Goal: Find specific page/section: Find specific page/section

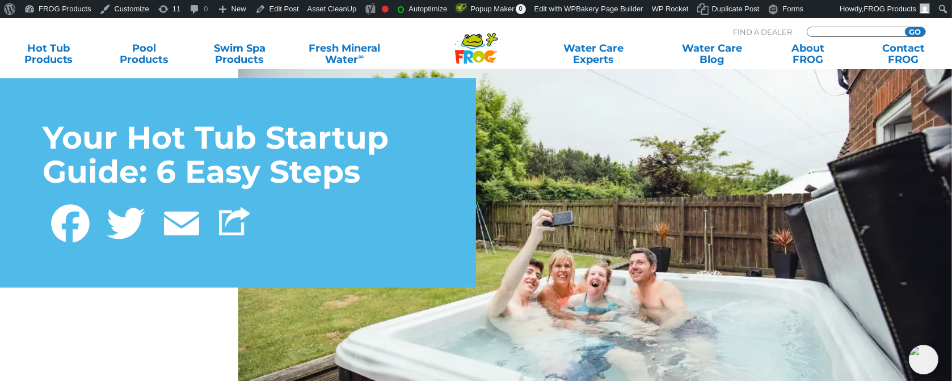
click at [847, 31] on input "Zip Code Form" at bounding box center [854, 32] width 77 height 10
paste input "95492"
type input "95492"
click at [905, 27] on input "GO" at bounding box center [915, 31] width 20 height 9
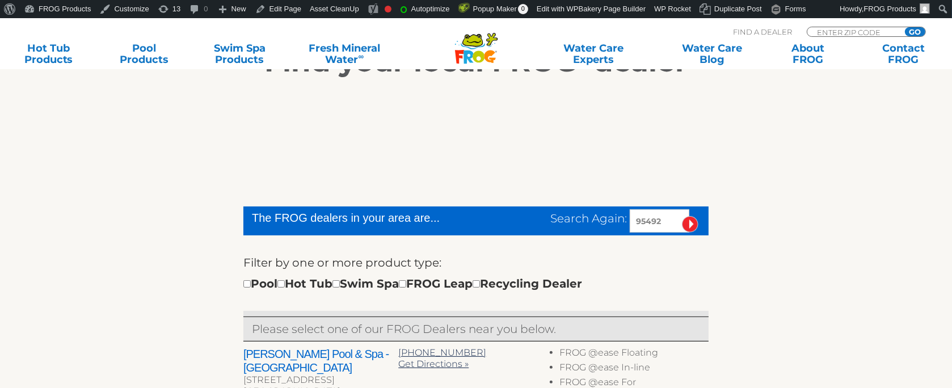
scroll to position [341, 0]
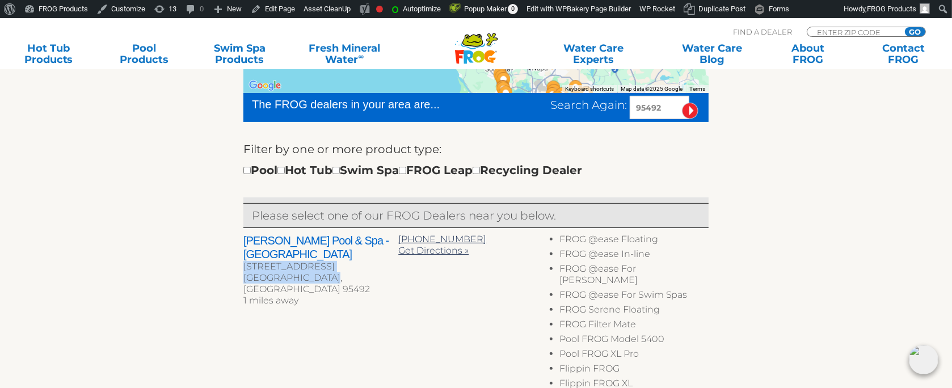
drag, startPoint x: 241, startPoint y: 249, endPoint x: 336, endPoint y: 267, distance: 97.1
copy div "9650 Old Redwood Hwy Windsor, CA 95492"
click at [867, 27] on input "Zip Code Form" at bounding box center [854, 32] width 77 height 10
paste input "37921"
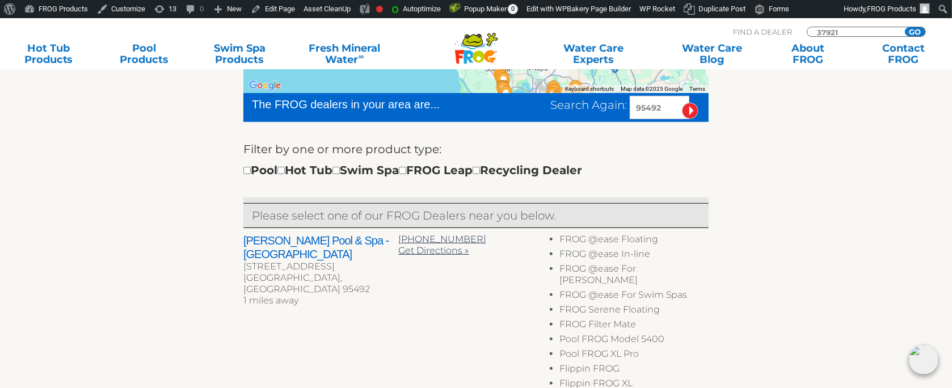
type input "37921"
click at [905, 27] on input "GO" at bounding box center [915, 31] width 20 height 9
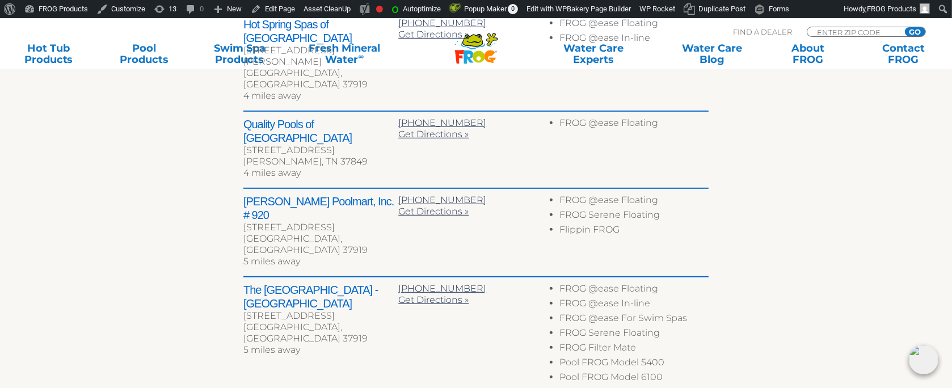
scroll to position [681, 0]
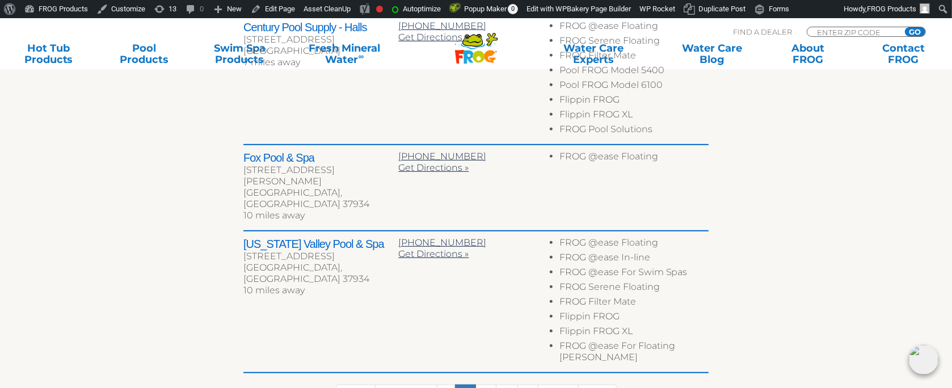
scroll to position [521, 0]
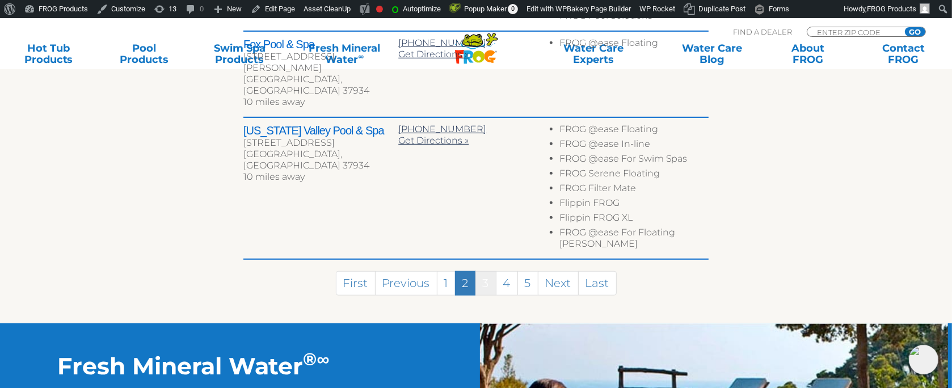
click at [491, 271] on link "3" at bounding box center [486, 283] width 21 height 24
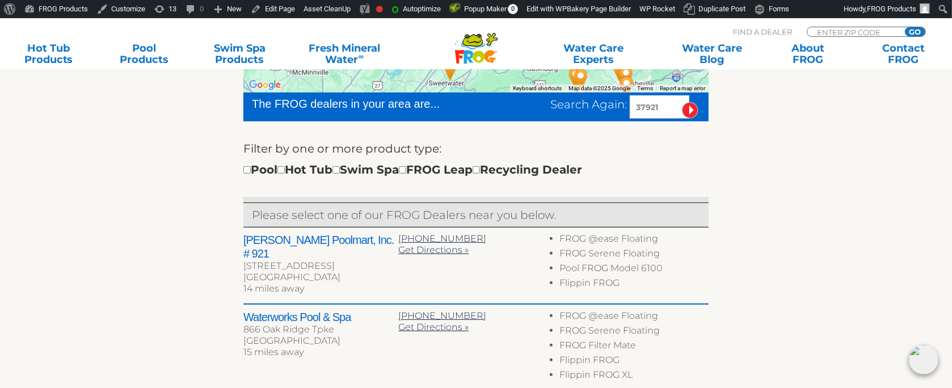
scroll to position [297, 0]
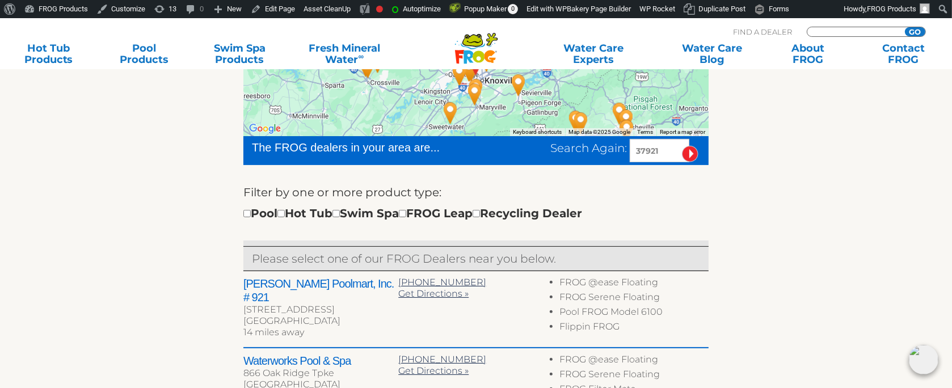
click at [858, 29] on input "Zip Code Form" at bounding box center [854, 32] width 77 height 10
paste input "92508"
type input "92508"
click at [905, 27] on input "GO" at bounding box center [915, 31] width 20 height 9
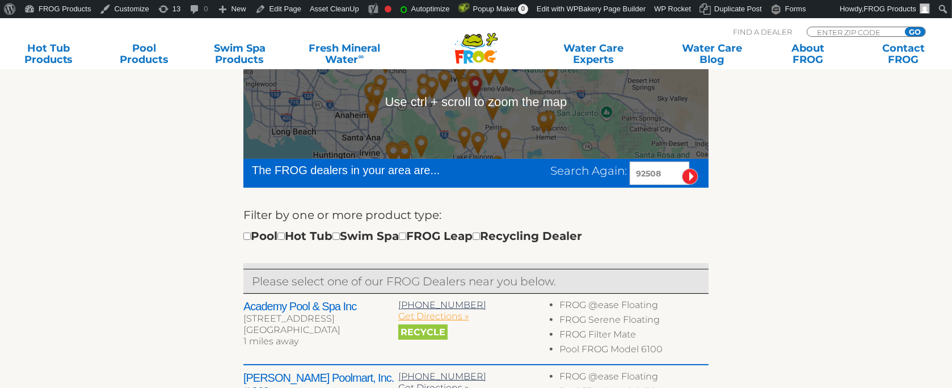
scroll to position [341, 0]
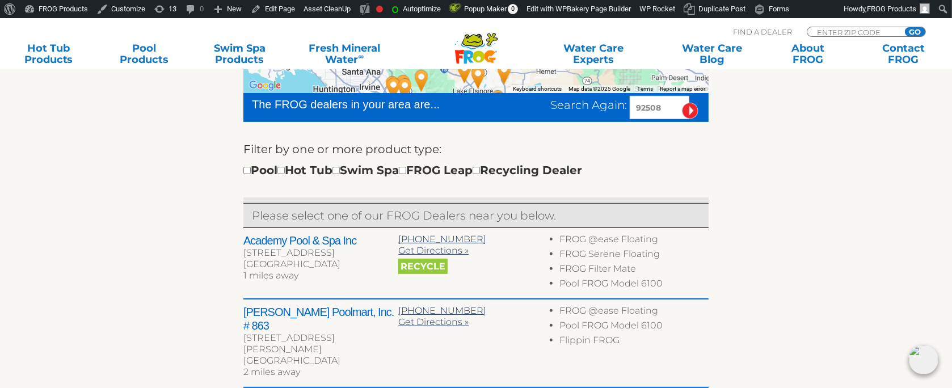
drag, startPoint x: 338, startPoint y: 262, endPoint x: 245, endPoint y: 251, distance: 93.1
click at [245, 251] on div "Academy Pool & Spa Inc 19530 Van Buren Blvd Ste G2 Riverside, CA 92508 1 miles …" at bounding box center [320, 259] width 155 height 51
click at [301, 268] on div "Riverside, CA 92508" at bounding box center [320, 264] width 155 height 11
drag, startPoint x: 343, startPoint y: 260, endPoint x: 240, endPoint y: 255, distance: 103.4
click at [240, 255] on div "← Move left → Move right ↑ Move up ↓ Move down + Zoom in - Zoom out Home Jump l…" at bounding box center [476, 321] width 698 height 713
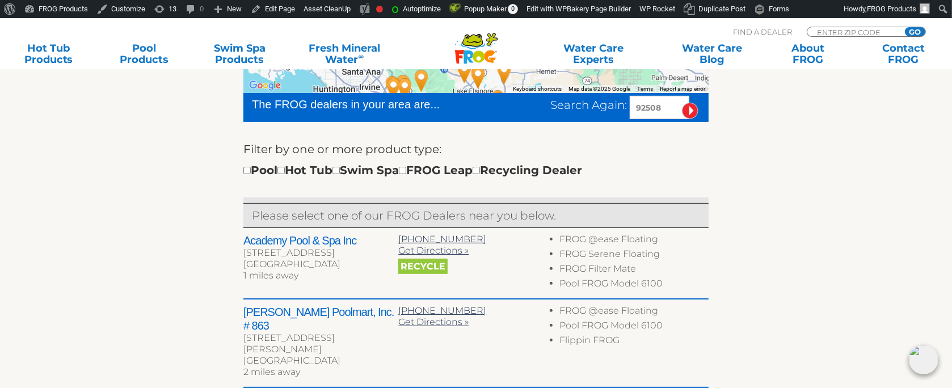
copy div "19530 Van Buren Blvd Ste G2 Riverside, CA 92508"
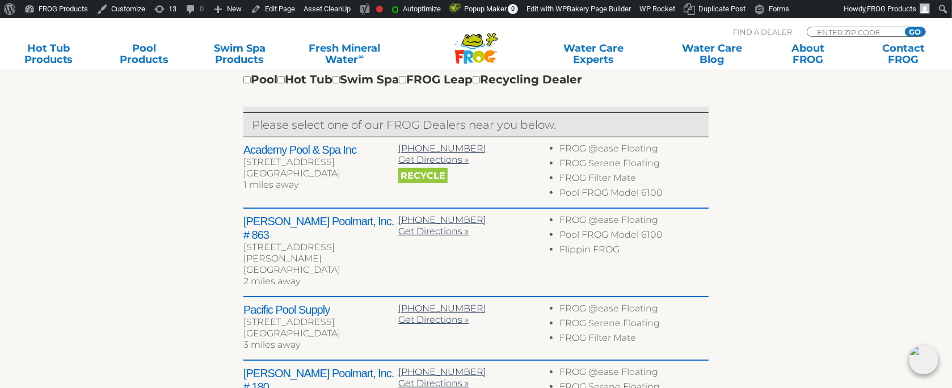
scroll to position [454, 0]
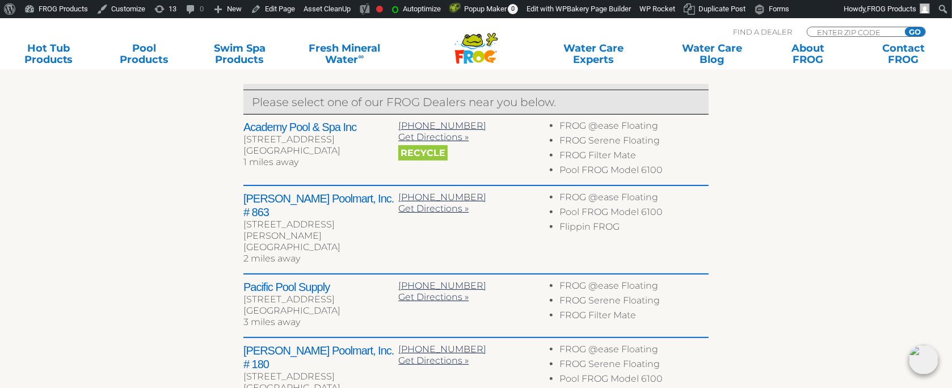
click at [857, 26] on div "Find A Dealer ENTER ZIP CODE GO" at bounding box center [829, 33] width 193 height 19
click at [855, 29] on input "Zip Code Form" at bounding box center [854, 32] width 77 height 10
paste input "01949"
type input "01949"
click at [905, 27] on input "GO" at bounding box center [915, 31] width 20 height 9
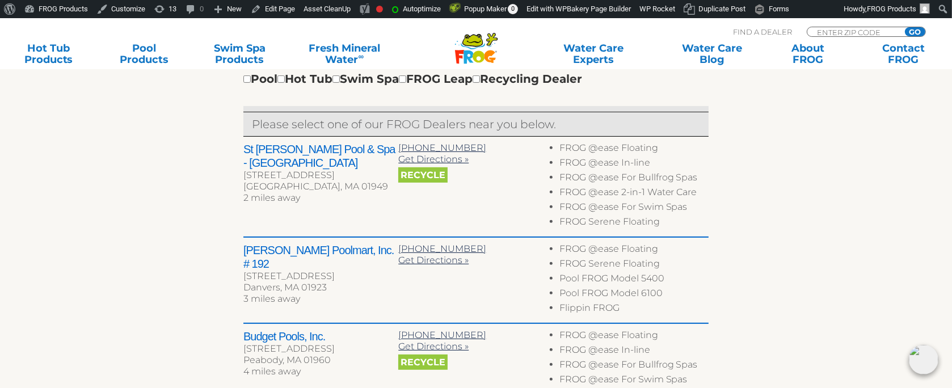
scroll to position [454, 0]
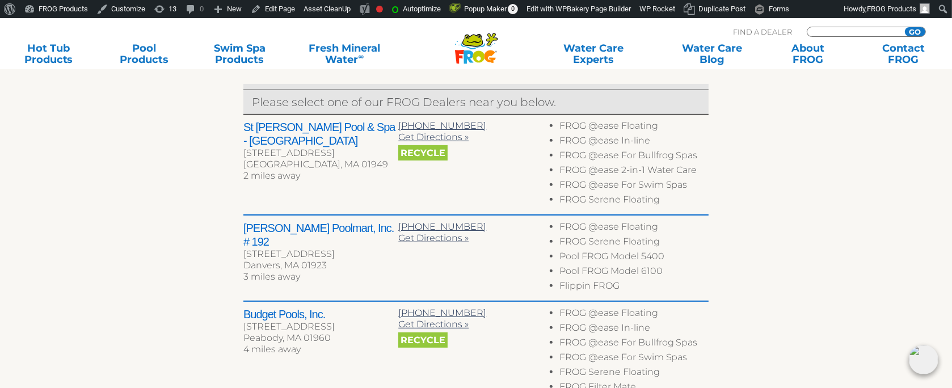
click at [829, 31] on input "Zip Code Form" at bounding box center [854, 32] width 77 height 10
paste input "10941"
type input "10941"
click at [905, 27] on input "GO" at bounding box center [915, 31] width 20 height 9
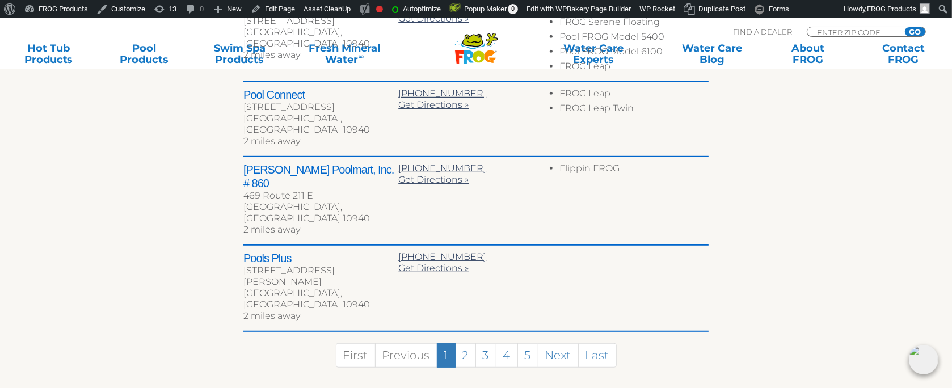
scroll to position [681, 0]
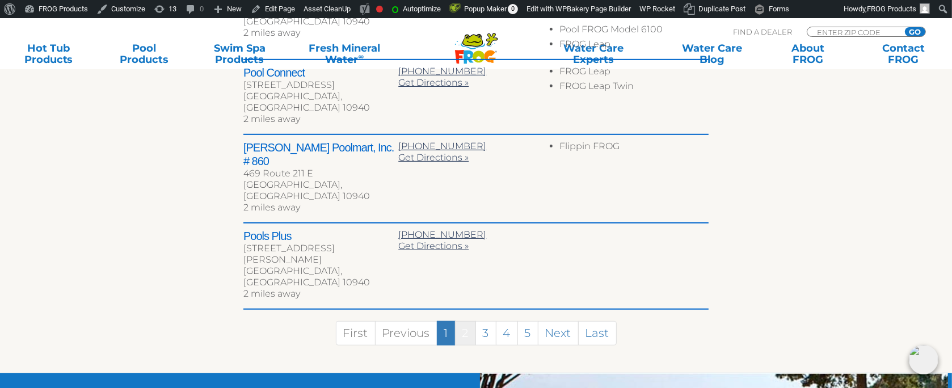
click at [466, 321] on link "2" at bounding box center [465, 333] width 21 height 24
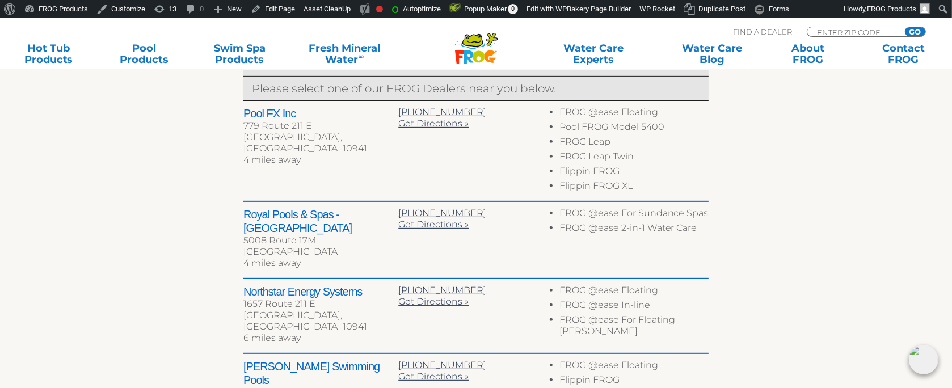
scroll to position [354, 0]
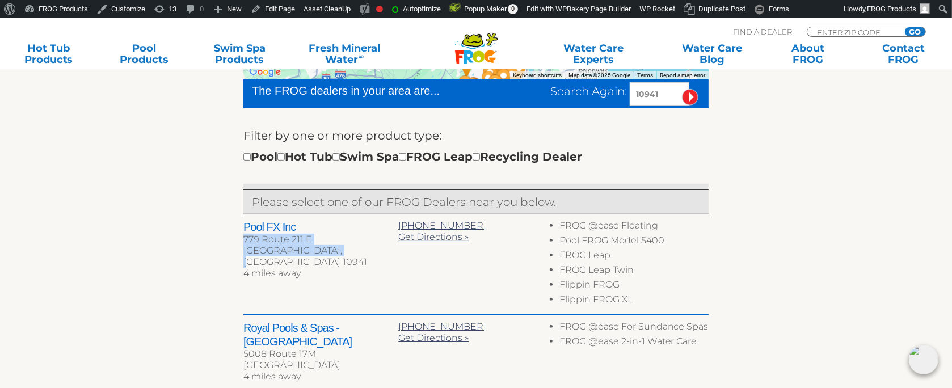
drag, startPoint x: 348, startPoint y: 249, endPoint x: 243, endPoint y: 239, distance: 106.0
click at [243, 239] on div "Pool FX Inc 779 Route 211 E Middletown, NY 10941 4 miles away" at bounding box center [320, 251] width 155 height 62
copy div "779 Route 211 E Middletown, NY 10941"
drag, startPoint x: 674, startPoint y: 92, endPoint x: 608, endPoint y: 99, distance: 65.6
click at [608, 99] on div "Search Again: 10941" at bounding box center [629, 93] width 158 height 23
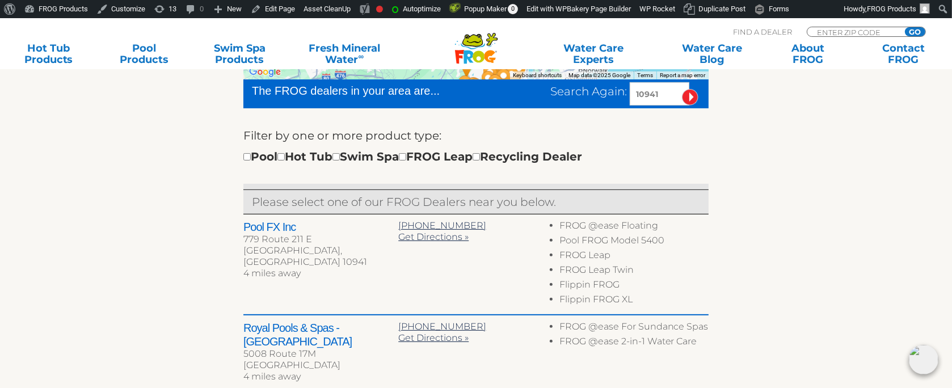
paste input "06492"
type input "06492"
click at [682, 89] on input "image" at bounding box center [690, 97] width 16 height 16
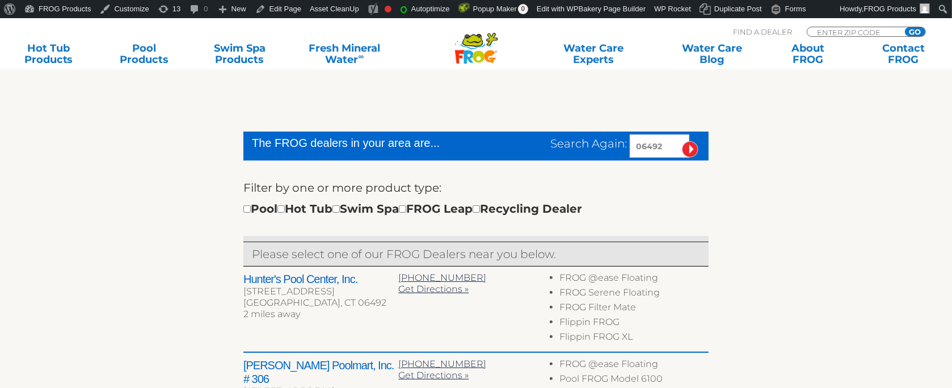
scroll to position [302, 0]
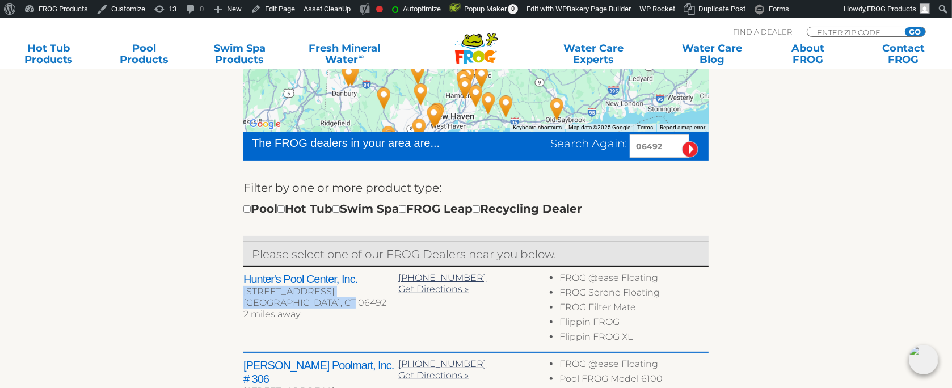
drag, startPoint x: 344, startPoint y: 302, endPoint x: 237, endPoint y: 293, distance: 107.6
click at [237, 293] on div "← Move left → Move right ↑ Move up ↓ Move down + Zoom in - Zoom out Home Jump l…" at bounding box center [476, 364] width 698 height 721
copy div "[STREET_ADDRESS]"
drag, startPoint x: 663, startPoint y: 144, endPoint x: 600, endPoint y: 150, distance: 63.3
click at [600, 150] on div "Search Again: 06492" at bounding box center [629, 145] width 158 height 23
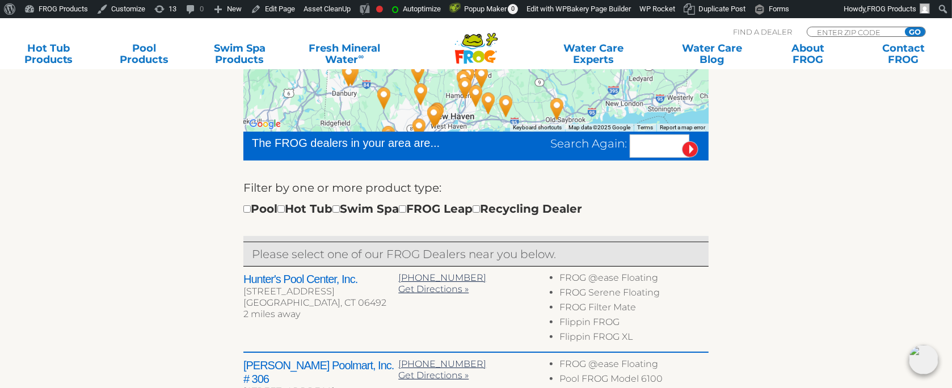
paste input "01550"
type input "01550"
click at [682, 141] on input "image" at bounding box center [690, 149] width 16 height 16
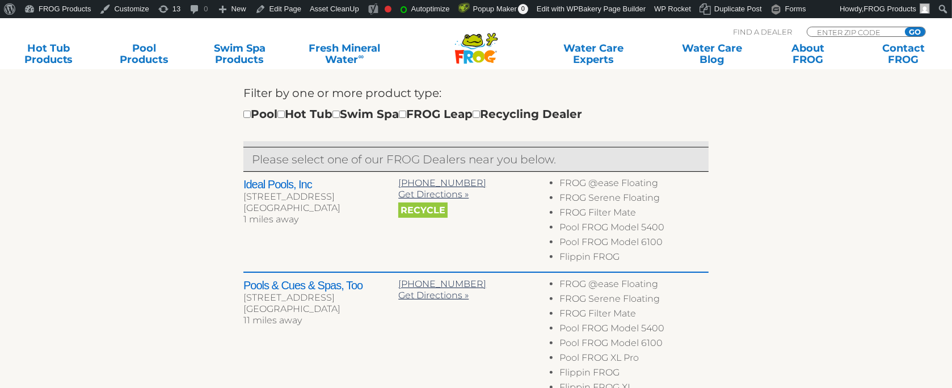
scroll to position [415, 0]
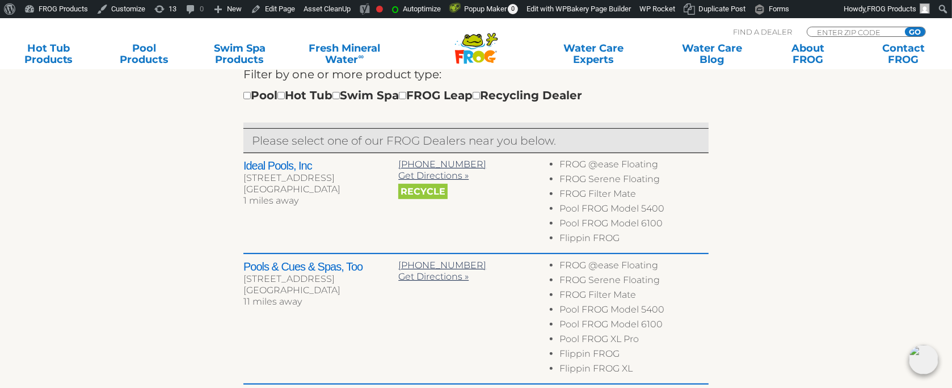
drag, startPoint x: 650, startPoint y: 167, endPoint x: 481, endPoint y: 136, distance: 171.4
click at [632, 156] on div "Ideal Pools, Inc 351 E Main St Southbridge, MA 01550 1 miles away 508-764-4275 …" at bounding box center [475, 203] width 465 height 101
drag, startPoint x: 351, startPoint y: 189, endPoint x: 238, endPoint y: 180, distance: 113.3
click at [238, 180] on div "← Move left → Move right ↑ Move up ↓ Move down + Zoom in - Zoom out Home Jump l…" at bounding box center [476, 302] width 698 height 825
copy div "351 E Main St Southbridge, MA 01550"
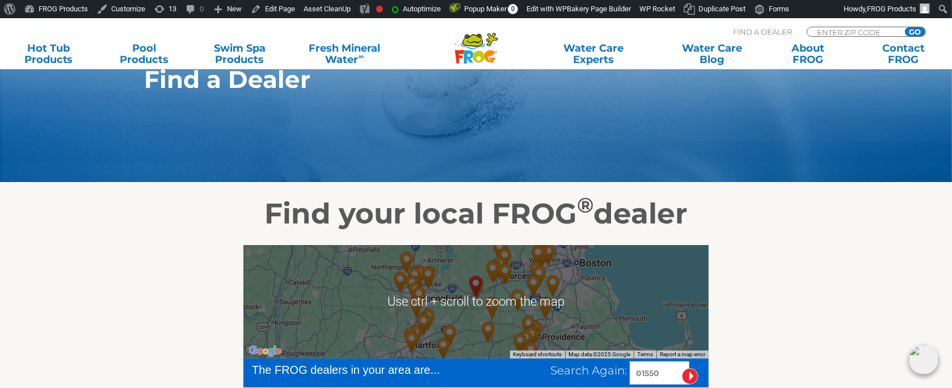
scroll to position [302, 0]
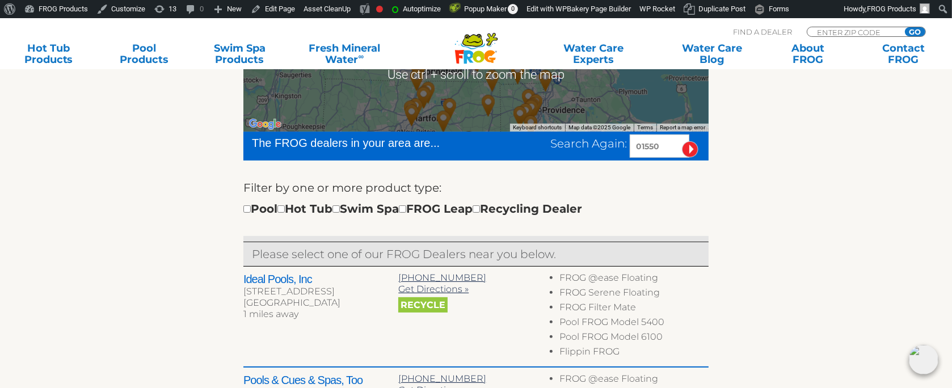
drag, startPoint x: 664, startPoint y: 144, endPoint x: 600, endPoint y: 161, distance: 65.8
click at [600, 161] on form "The FROG dealers in your area are... Search Again: 01550 Filter by one or more …" at bounding box center [475, 184] width 465 height 104
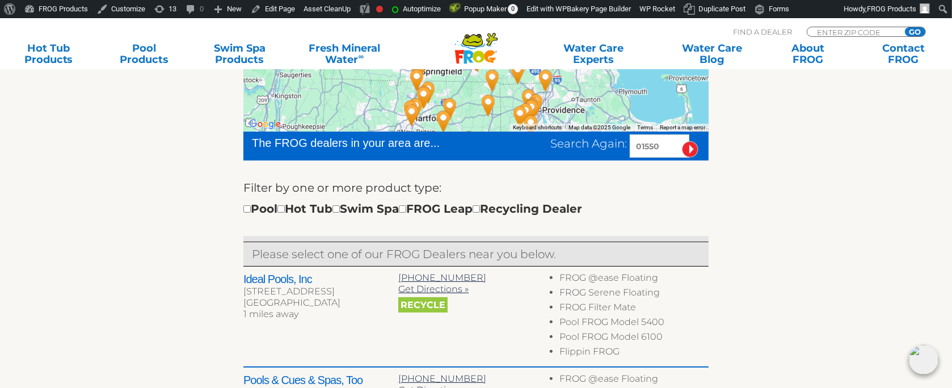
type input "8"
type input "96409"
click at [682, 141] on input "image" at bounding box center [690, 149] width 16 height 16
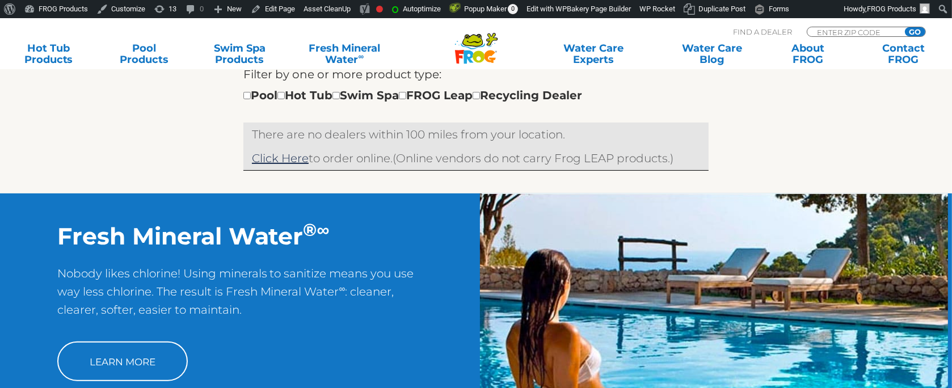
scroll to position [302, 0]
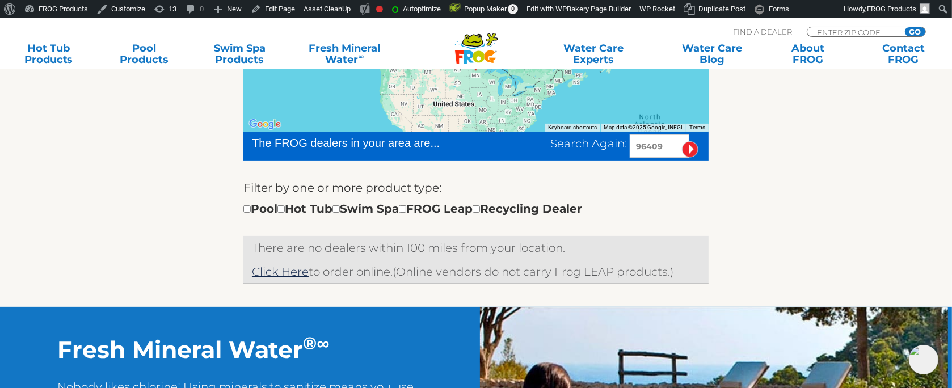
click at [643, 143] on input "96409" at bounding box center [660, 145] width 60 height 23
type input "86409"
click at [691, 148] on input "image" at bounding box center [690, 149] width 16 height 16
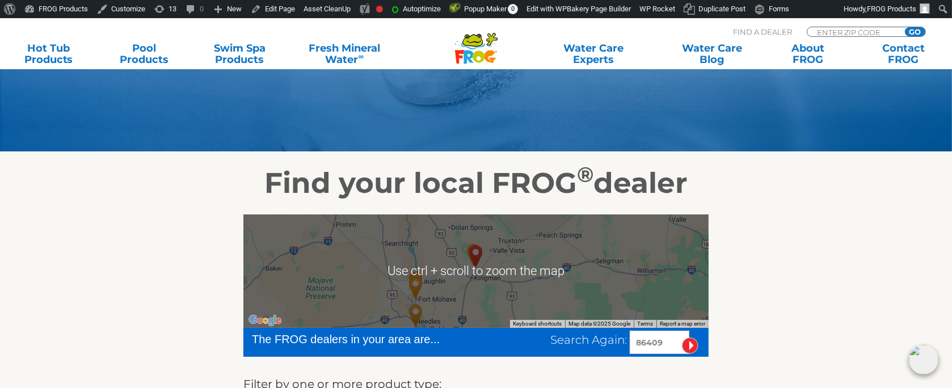
scroll to position [114, 0]
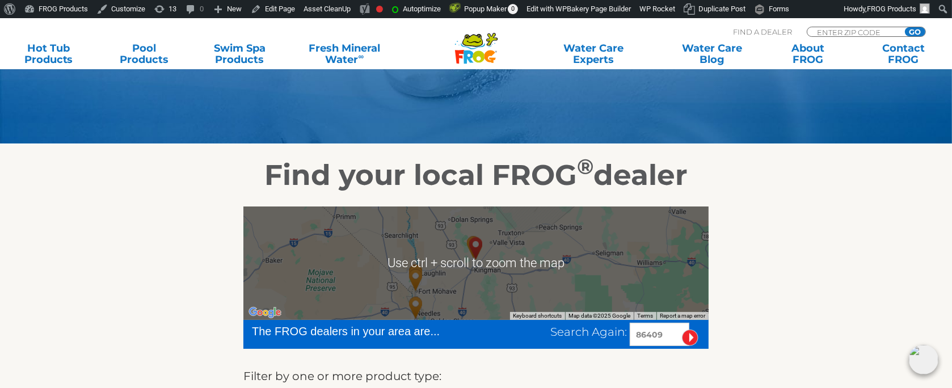
drag, startPoint x: 661, startPoint y: 335, endPoint x: 604, endPoint y: 344, distance: 57.5
click at [604, 344] on div "Search Again: 86409" at bounding box center [629, 334] width 158 height 23
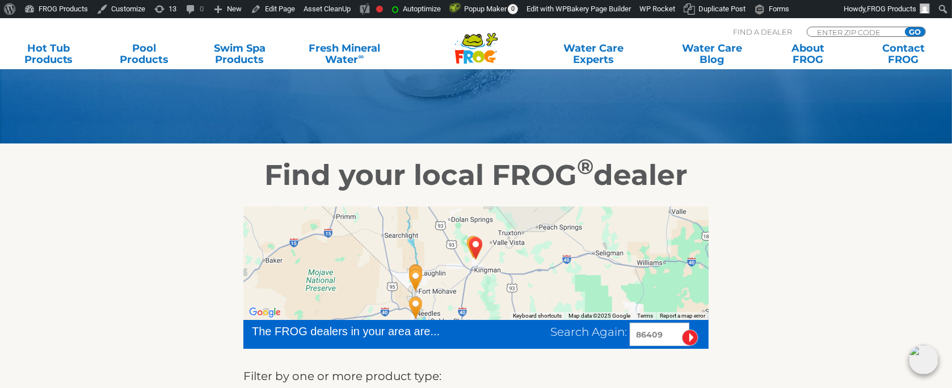
paste input "14092"
type input "14092"
click at [682, 330] on input "image" at bounding box center [690, 338] width 16 height 16
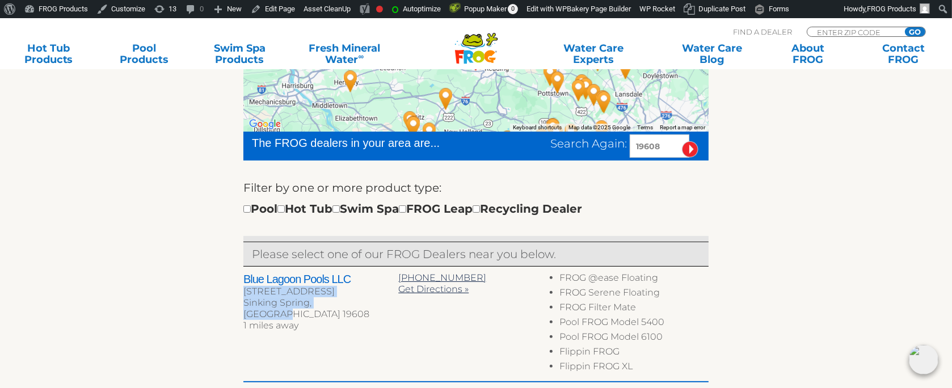
drag, startPoint x: 364, startPoint y: 301, endPoint x: 243, endPoint y: 296, distance: 121.0
click at [243, 296] on div "Blue Lagoon Pools LLC [STREET_ADDRESS] 1 miles away" at bounding box center [320, 303] width 155 height 62
copy div "[STREET_ADDRESS]"
drag, startPoint x: 667, startPoint y: 147, endPoint x: 519, endPoint y: 174, distance: 150.6
click at [519, 174] on form "The FROG dealers in your area are... Search Again: 19608 Filter by one or more …" at bounding box center [475, 184] width 465 height 104
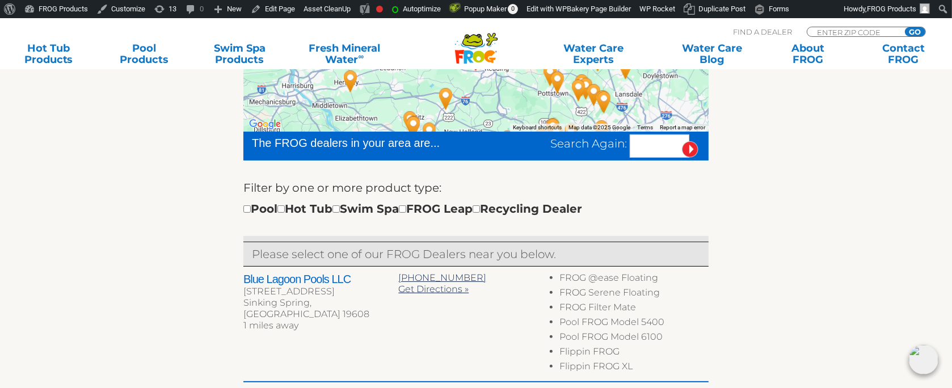
paste input "28681"
type input "28681"
click at [682, 141] on input "image" at bounding box center [690, 149] width 16 height 16
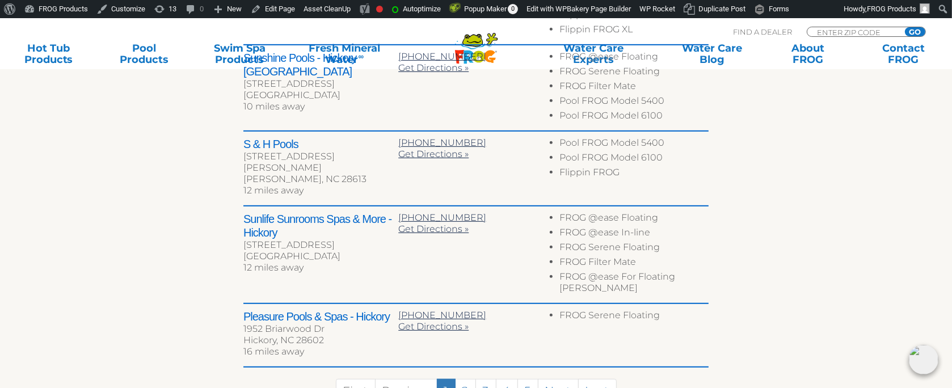
scroll to position [642, 0]
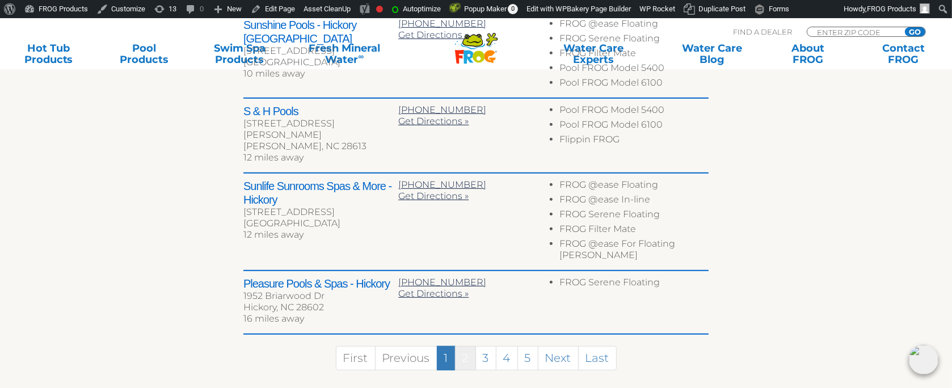
click at [474, 346] on link "2" at bounding box center [465, 358] width 21 height 24
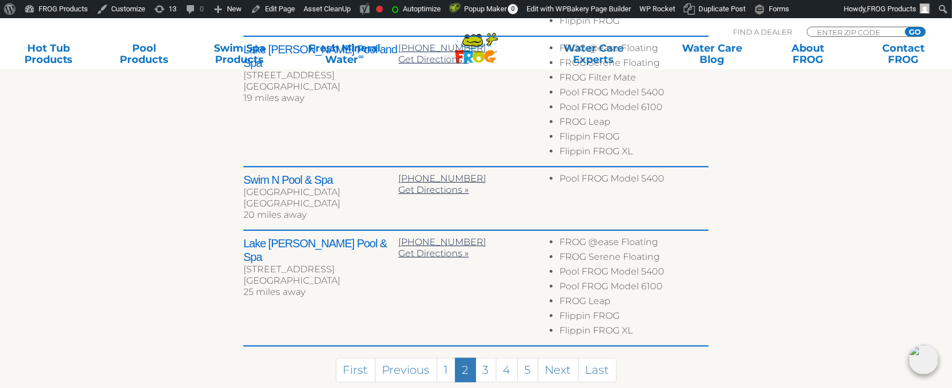
scroll to position [716, 0]
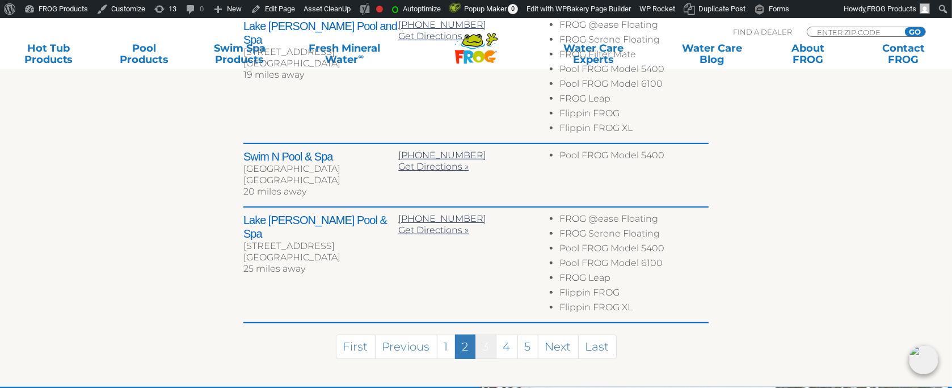
click at [491, 335] on link "3" at bounding box center [486, 347] width 21 height 24
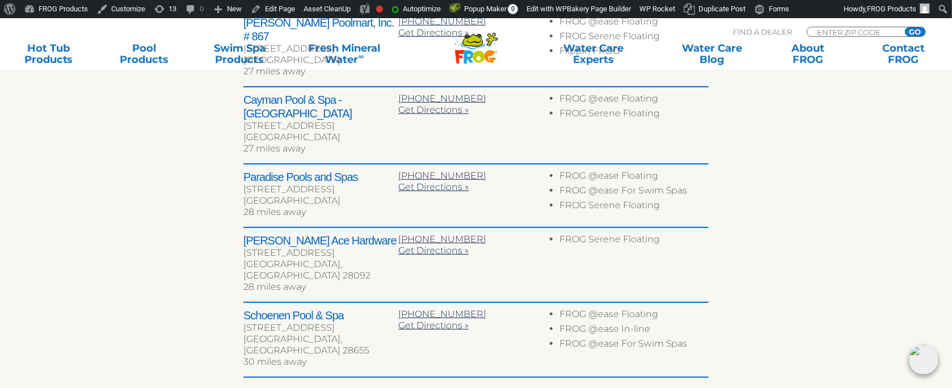
scroll to position [574, 0]
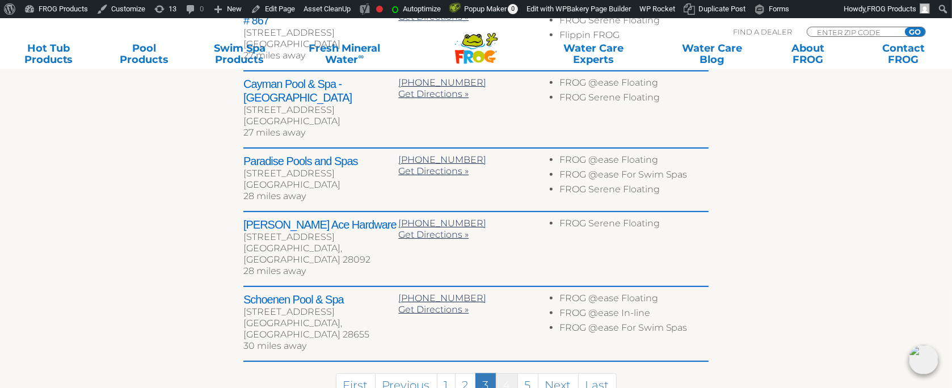
click at [509, 373] on link "4" at bounding box center [507, 385] width 22 height 24
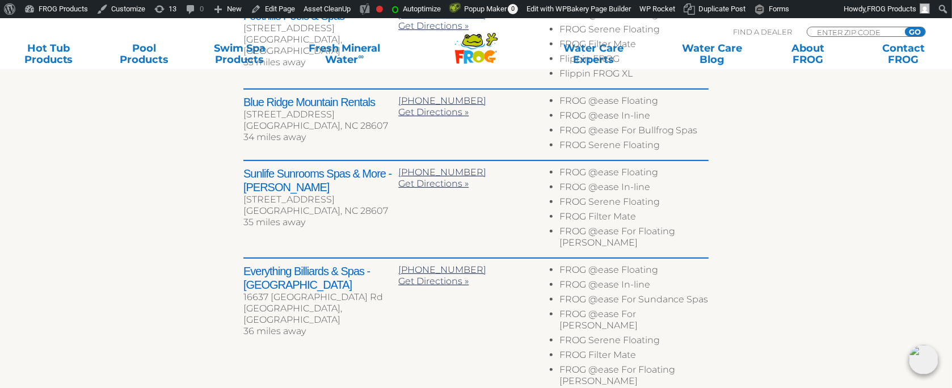
scroll to position [688, 0]
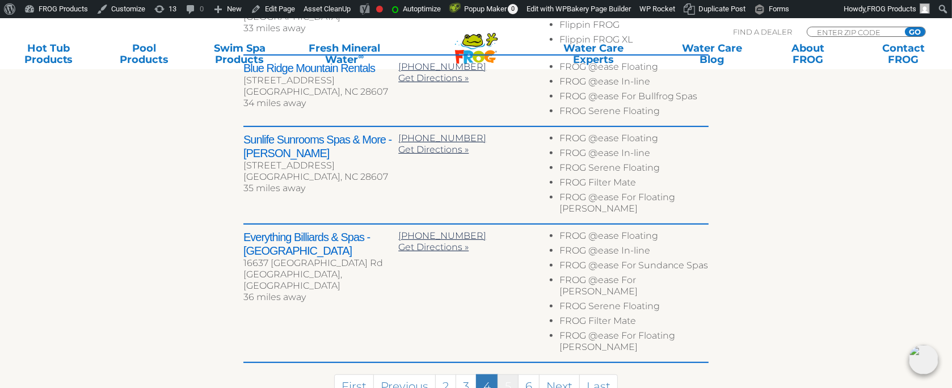
click at [511, 375] on link "5" at bounding box center [508, 387] width 21 height 24
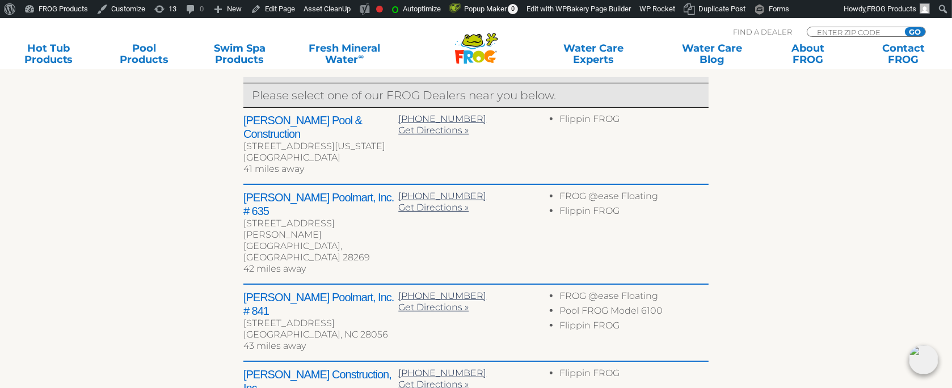
scroll to position [574, 0]
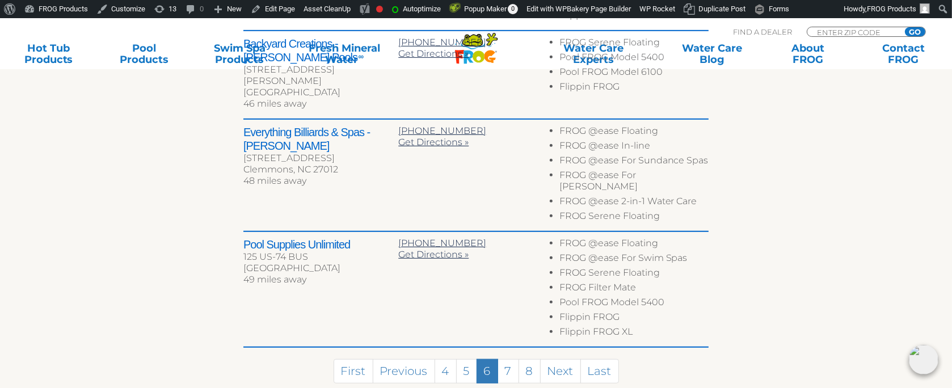
scroll to position [738, 0]
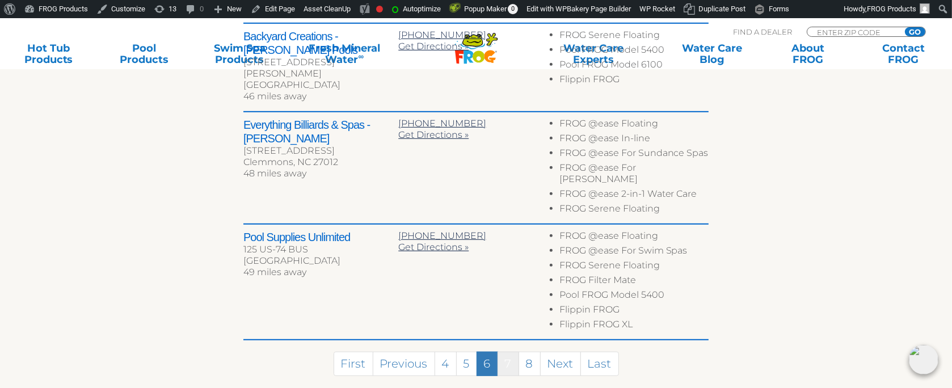
click at [517, 352] on link "7" at bounding box center [509, 364] width 22 height 24
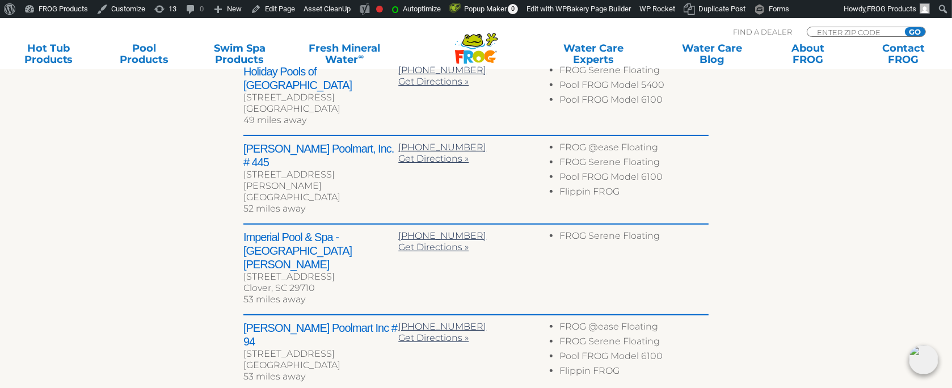
scroll to position [717, 0]
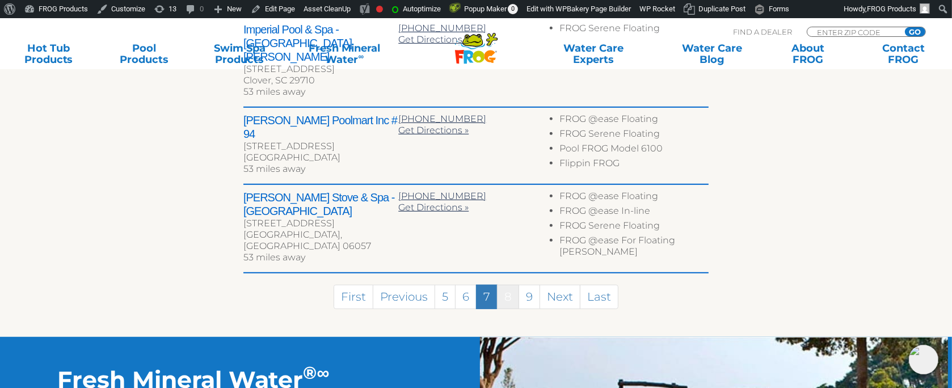
click at [511, 285] on link "8" at bounding box center [508, 297] width 22 height 24
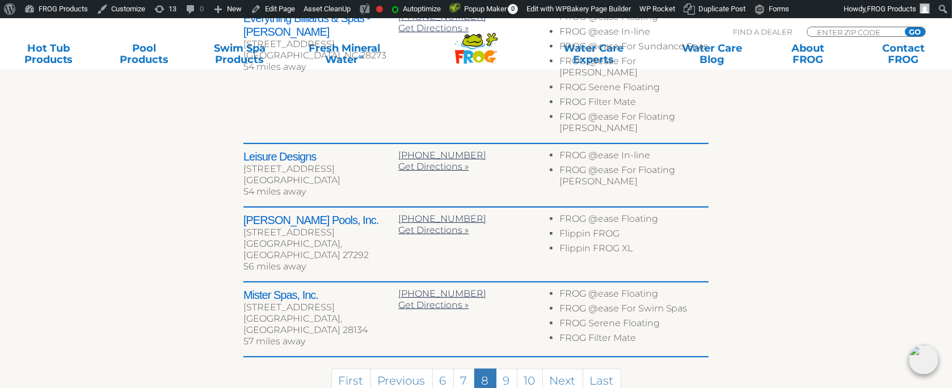
scroll to position [648, 0]
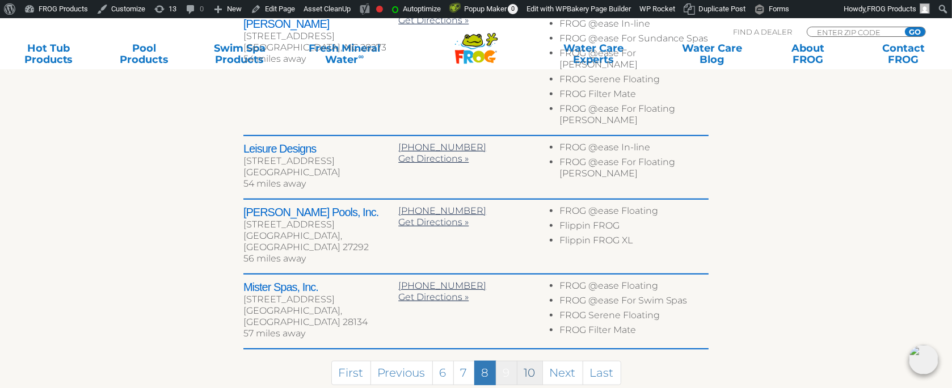
click at [515, 361] on link "9" at bounding box center [507, 373] width 22 height 24
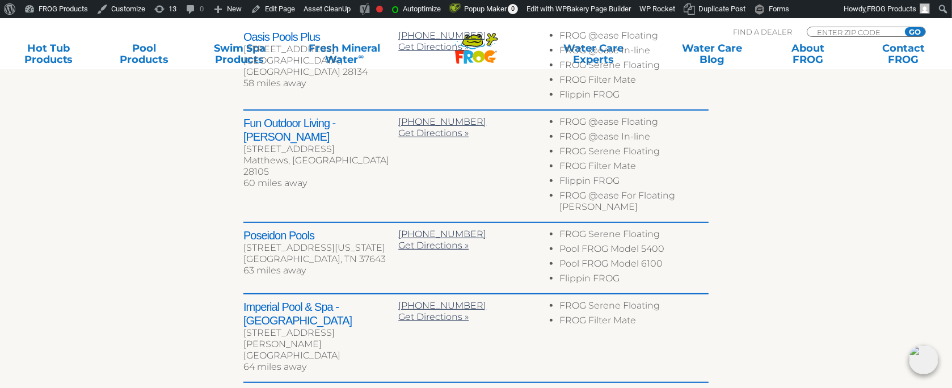
scroll to position [642, 0]
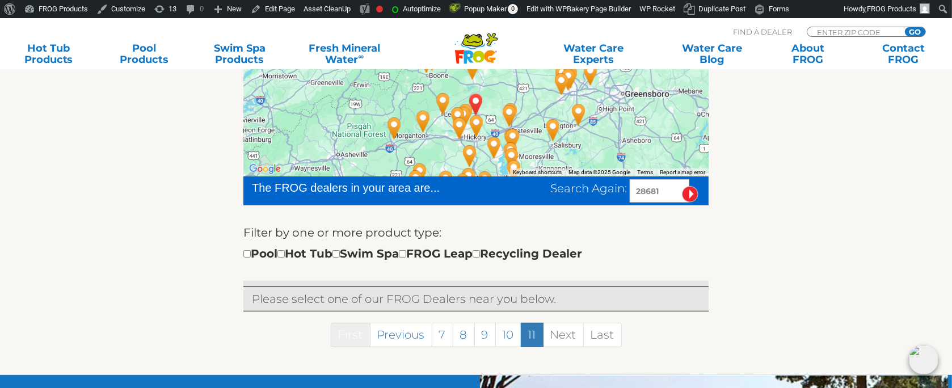
click at [367, 332] on link "First" at bounding box center [351, 335] width 40 height 24
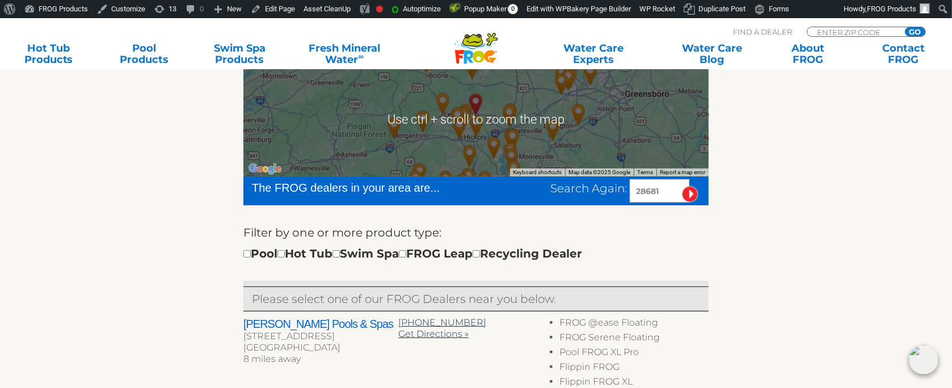
drag, startPoint x: 662, startPoint y: 190, endPoint x: 600, endPoint y: 205, distance: 63.7
click at [600, 205] on form "The FROG dealers in your area are... Search Again: 28681 Filter by one or more …" at bounding box center [475, 228] width 465 height 104
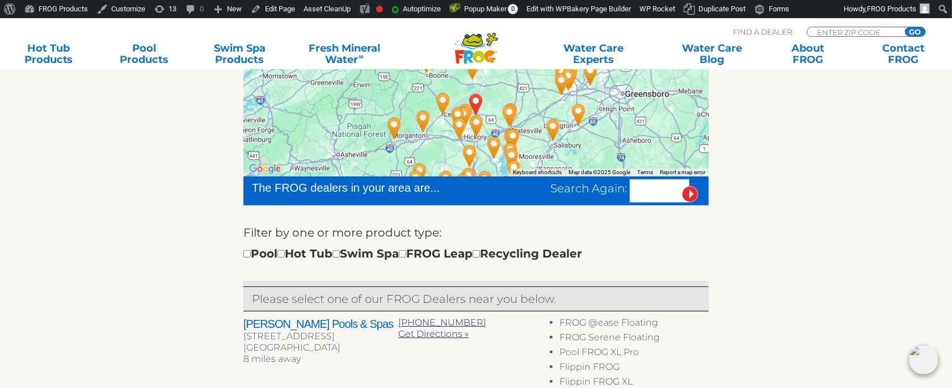
paste input "64850"
type input "64850"
click at [682, 186] on input "image" at bounding box center [690, 194] width 16 height 16
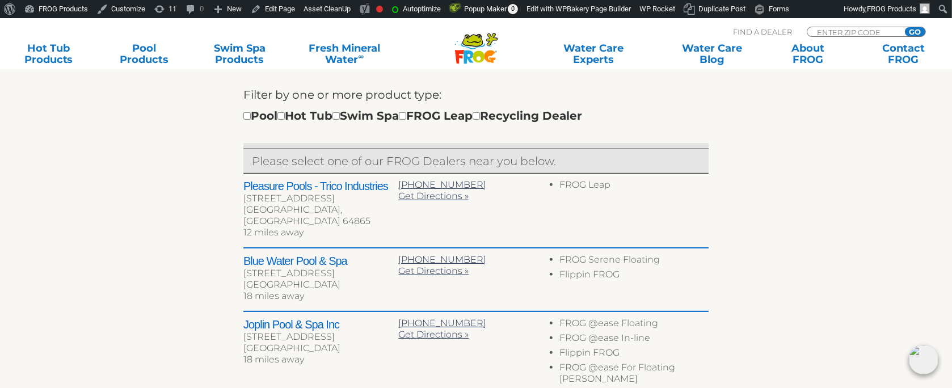
scroll to position [415, 0]
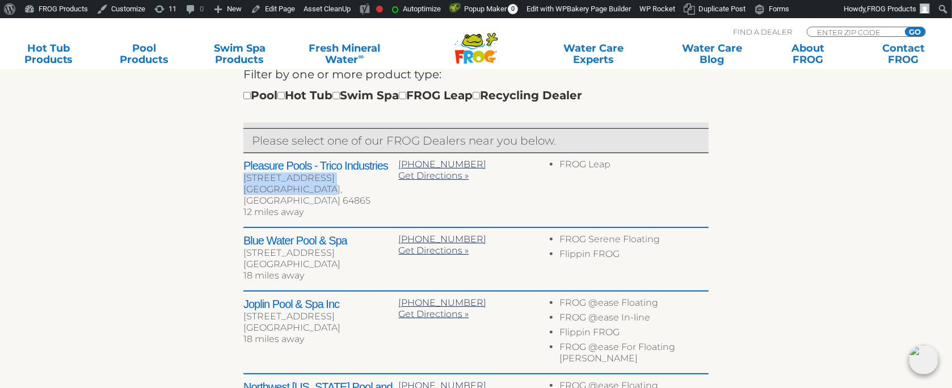
drag, startPoint x: 335, startPoint y: 188, endPoint x: 240, endPoint y: 175, distance: 96.2
click at [240, 175] on div "← Move left → Move right ↑ Move up ↓ Move down + Zoom in - Zoom out Home Jump l…" at bounding box center [476, 285] width 698 height 791
copy div "[STREET_ADDRESS]"
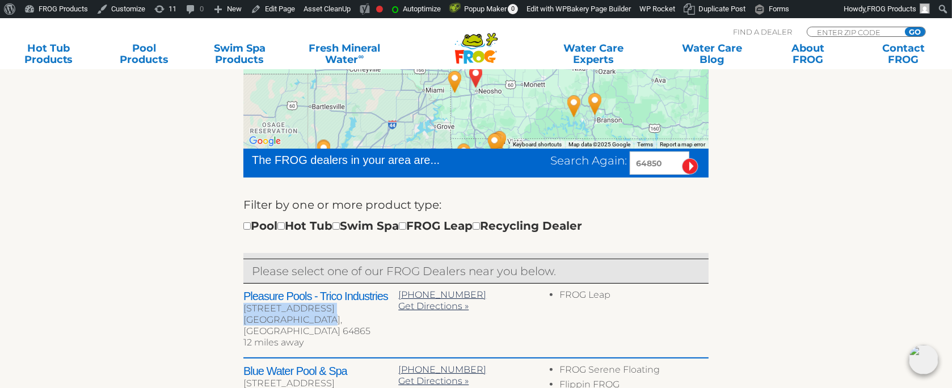
scroll to position [302, 0]
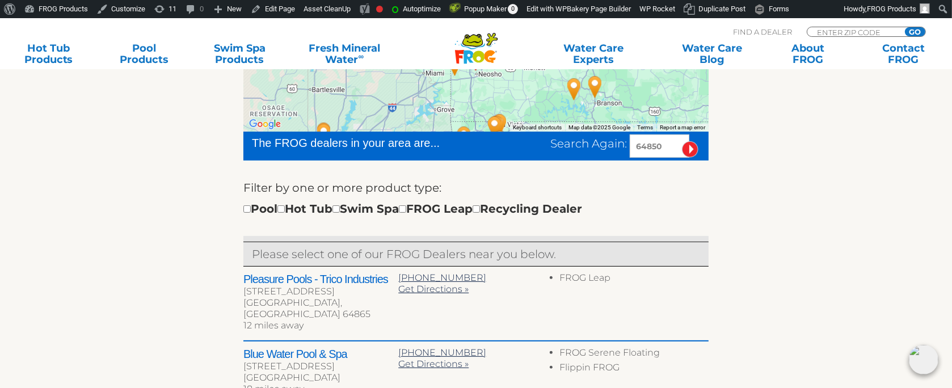
drag, startPoint x: 668, startPoint y: 145, endPoint x: 571, endPoint y: 159, distance: 97.4
click at [571, 159] on div "The FROG dealers in your area are... Search Again: 64850" at bounding box center [475, 146] width 465 height 29
paste input "46368"
type input "46368"
click at [682, 141] on input "image" at bounding box center [690, 149] width 16 height 16
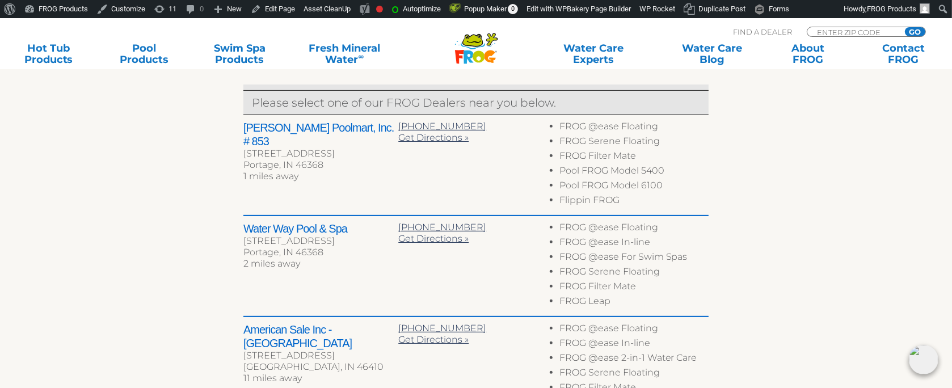
scroll to position [415, 0]
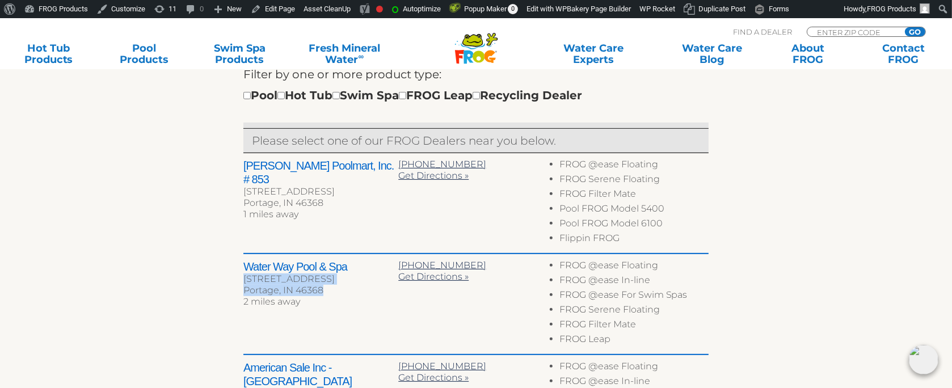
drag, startPoint x: 326, startPoint y: 290, endPoint x: 225, endPoint y: 283, distance: 101.9
click at [225, 283] on div "← Move left → Move right ↑ Move up ↓ Move down + Zoom in - Zoom out Home Jump l…" at bounding box center [476, 381] width 698 height 983
copy div "[STREET_ADDRESS]"
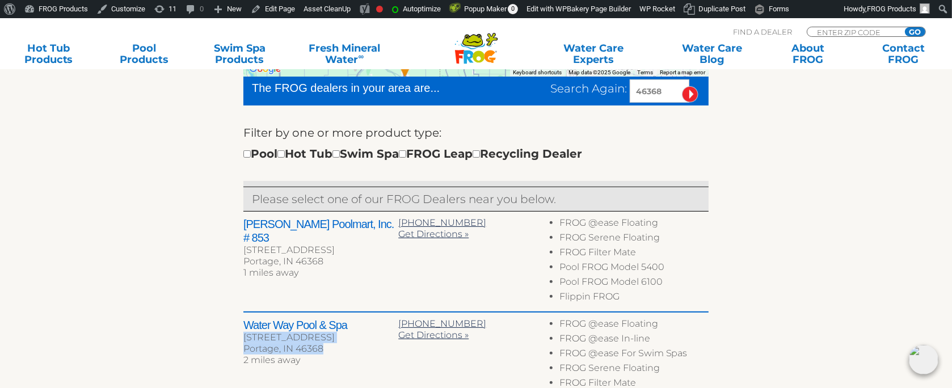
scroll to position [257, 0]
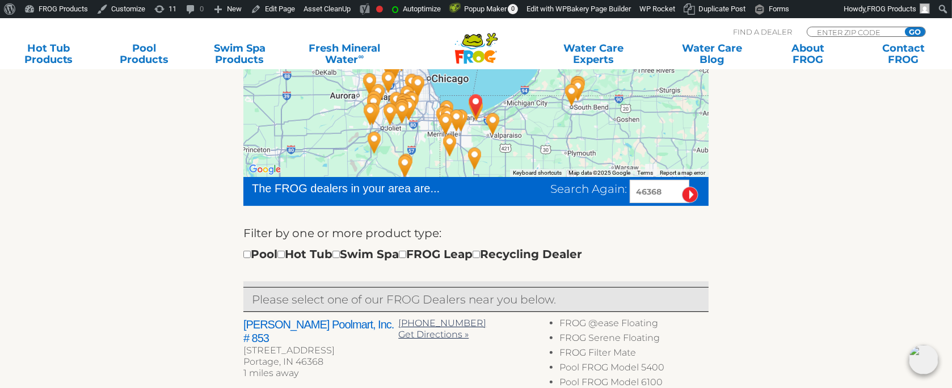
drag, startPoint x: 664, startPoint y: 192, endPoint x: 612, endPoint y: 191, distance: 51.7
click at [612, 191] on div "Search Again: 46368" at bounding box center [629, 191] width 158 height 23
paste input "14141"
type input "14141"
click at [682, 187] on input "image" at bounding box center [690, 195] width 16 height 16
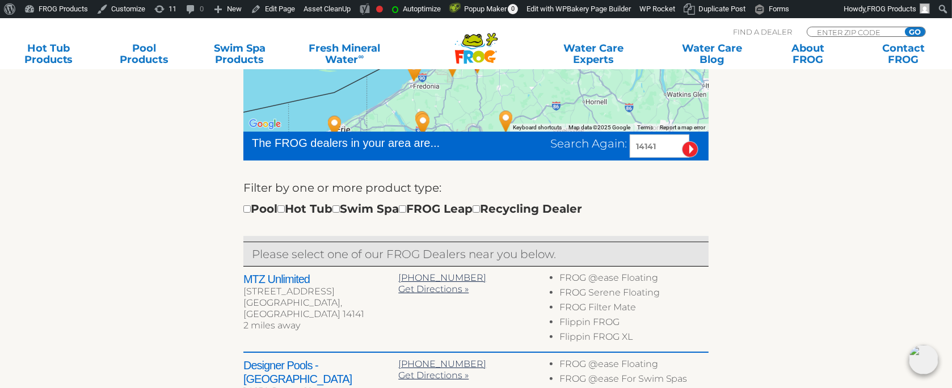
scroll to position [415, 0]
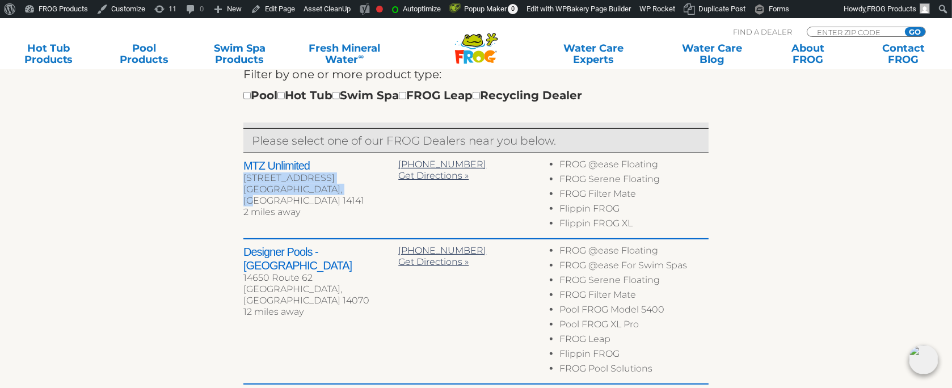
drag, startPoint x: 337, startPoint y: 190, endPoint x: 241, endPoint y: 176, distance: 97.4
click at [241, 176] on div "← Move left → Move right ↑ Move up ↓ Move down + Zoom in - Zoom out Home Jump l…" at bounding box center [476, 296] width 698 height 812
copy div "14214 S Cascade Dr Springville, NY 14141"
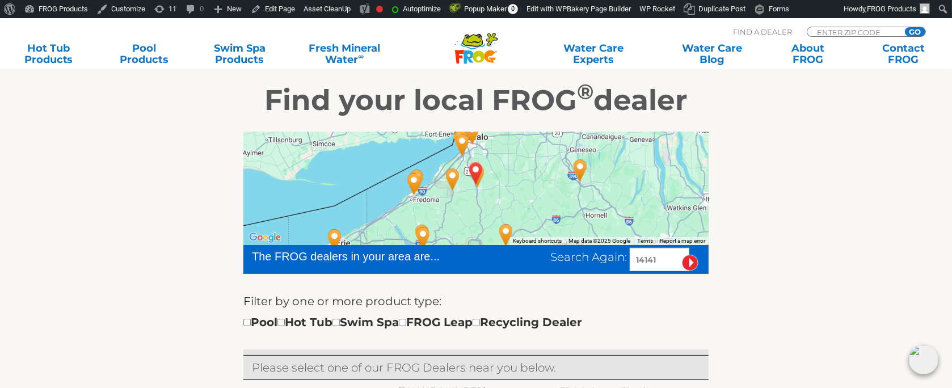
drag, startPoint x: 674, startPoint y: 262, endPoint x: 614, endPoint y: 262, distance: 60.2
click at [614, 262] on div "Search Again: 14141" at bounding box center [629, 259] width 158 height 23
paste input "63379"
type input "63379"
click at [682, 255] on input "image" at bounding box center [690, 263] width 16 height 16
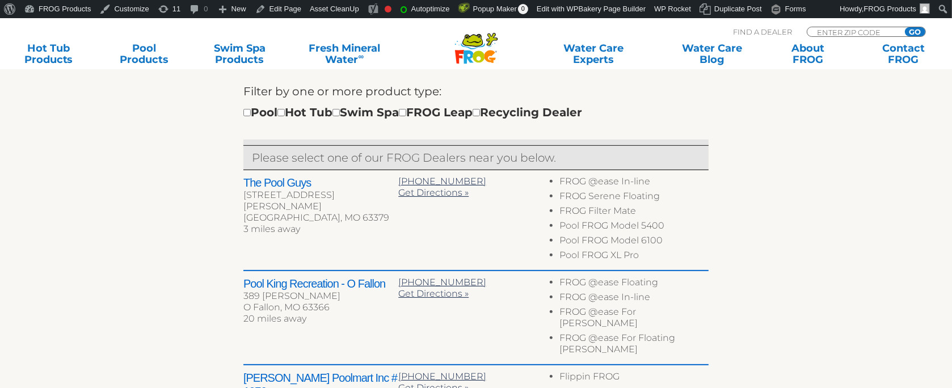
scroll to position [415, 0]
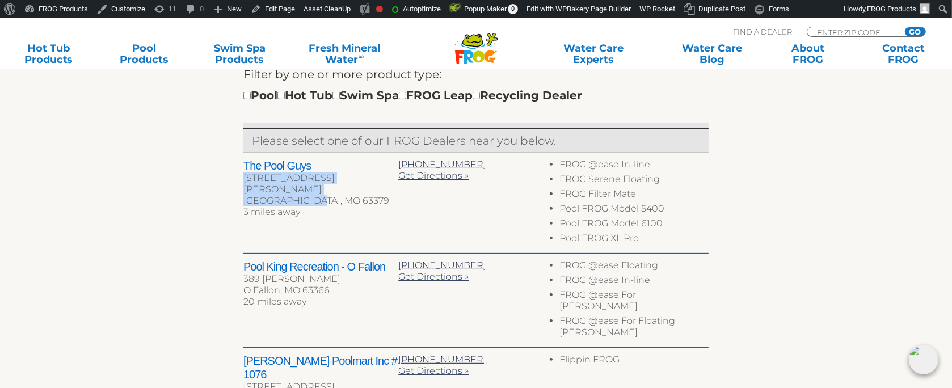
drag, startPoint x: 313, startPoint y: 190, endPoint x: 228, endPoint y: 176, distance: 86.2
click at [228, 176] on div "← Move left → Move right ↑ Move up ↓ Move down + Zoom in - Zoom out Home Jump l…" at bounding box center [476, 283] width 698 height 787
copy div "737 Old Moscow Mills Rd # A Troy, MO 63379"
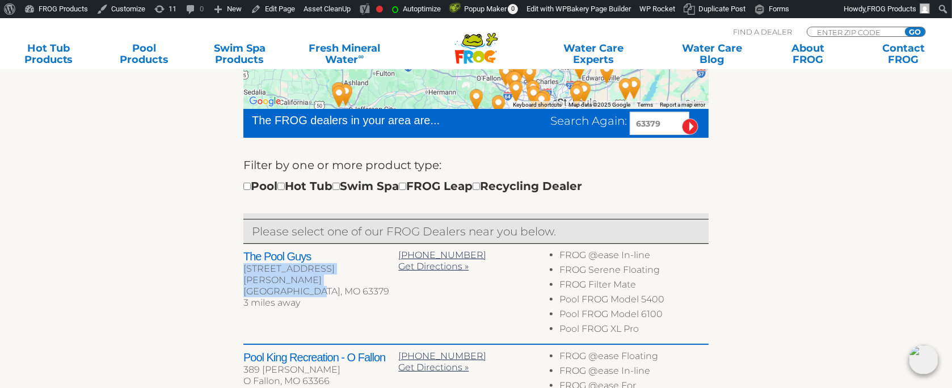
scroll to position [302, 0]
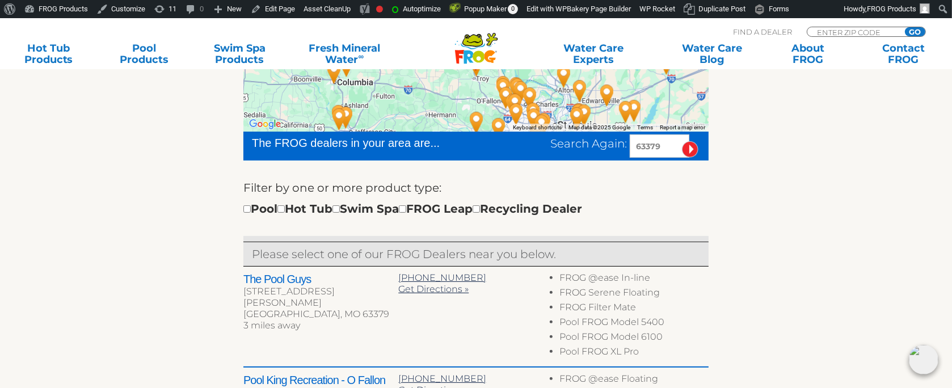
drag, startPoint x: 667, startPoint y: 145, endPoint x: 595, endPoint y: 150, distance: 72.8
click at [595, 150] on div "Search Again: 63379" at bounding box center [629, 145] width 158 height 23
paste input "04730"
type input "04730"
click at [682, 141] on input "image" at bounding box center [690, 149] width 16 height 16
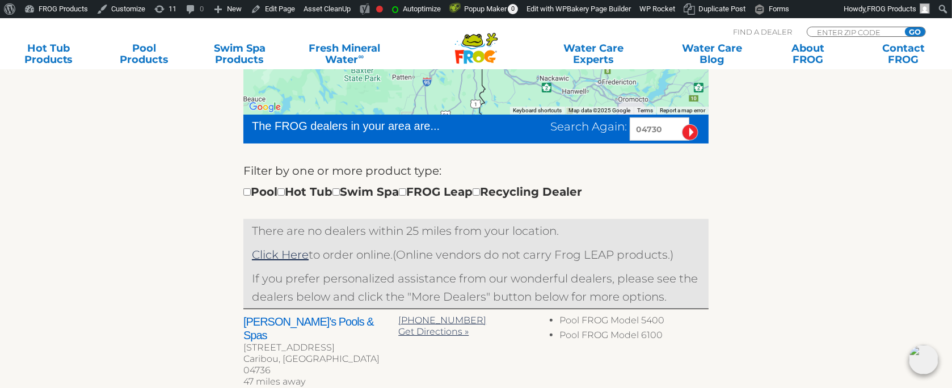
scroll to position [302, 0]
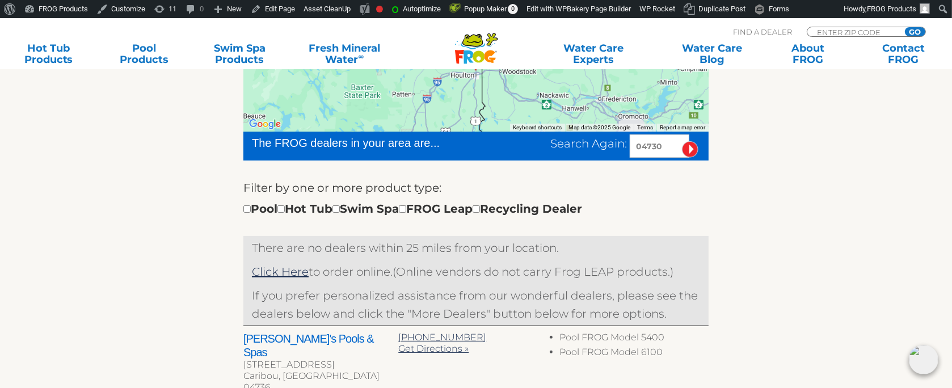
drag, startPoint x: 667, startPoint y: 149, endPoint x: 629, endPoint y: 150, distance: 38.6
click at [629, 150] on div "Search Again: 04730" at bounding box center [629, 145] width 158 height 23
paste input "50461"
type input "50461"
click at [682, 141] on input "image" at bounding box center [690, 149] width 16 height 16
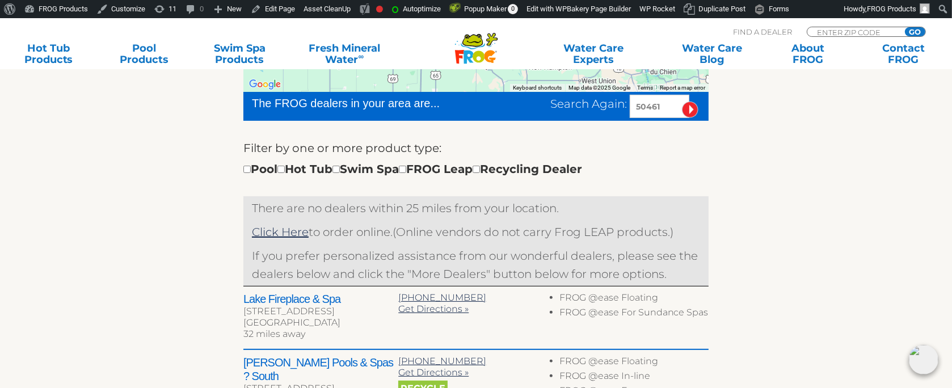
scroll to position [318, 0]
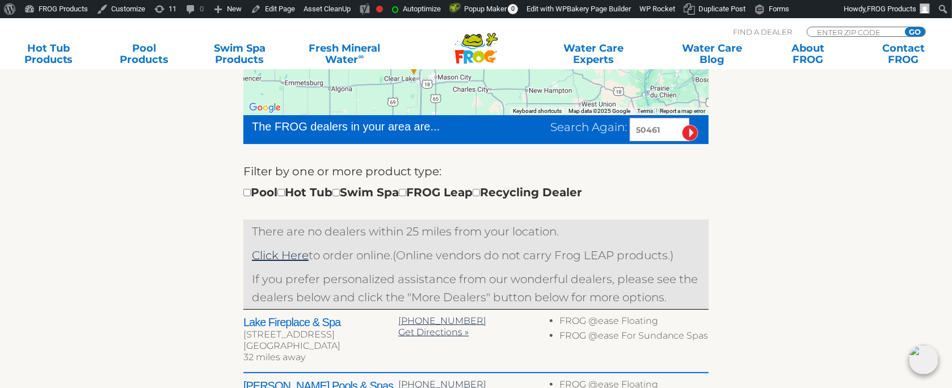
drag, startPoint x: 665, startPoint y: 129, endPoint x: 595, endPoint y: 135, distance: 70.6
click at [595, 135] on div "Search Again: 50461" at bounding box center [629, 129] width 158 height 23
paste input "60491"
type input "60491"
click at [682, 125] on input "image" at bounding box center [690, 133] width 16 height 16
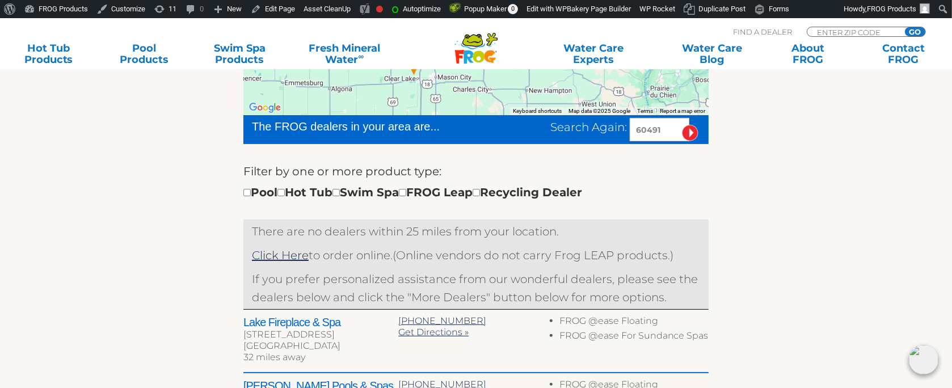
click at [686, 128] on input "image" at bounding box center [690, 133] width 16 height 16
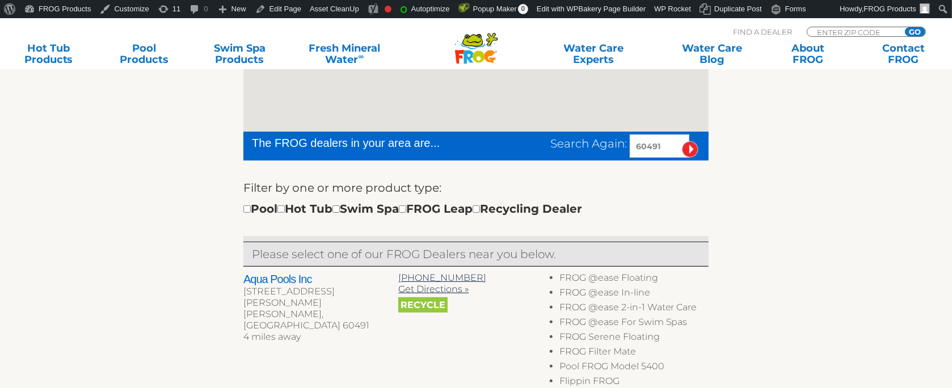
scroll to position [302, 0]
